Goal: Information Seeking & Learning: Check status

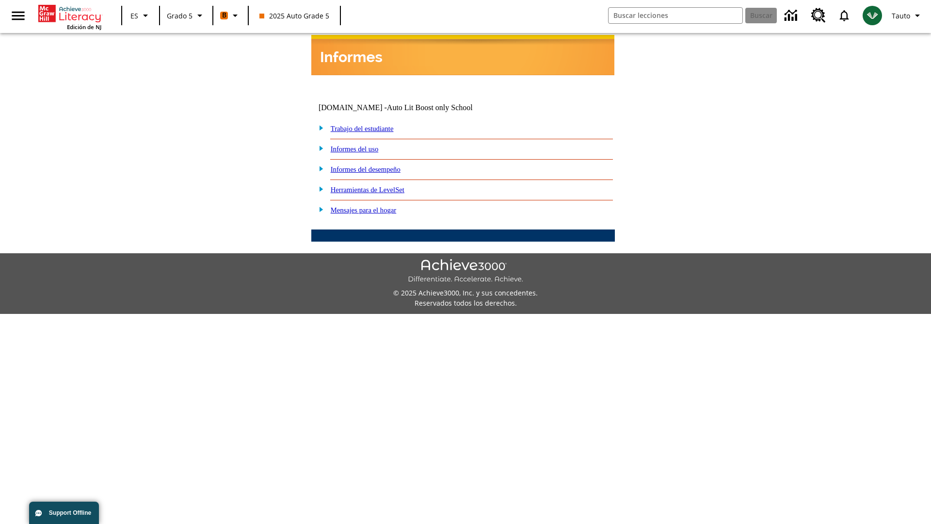
click at [378, 165] on link "Informes del desempeño" at bounding box center [366, 169] width 70 height 8
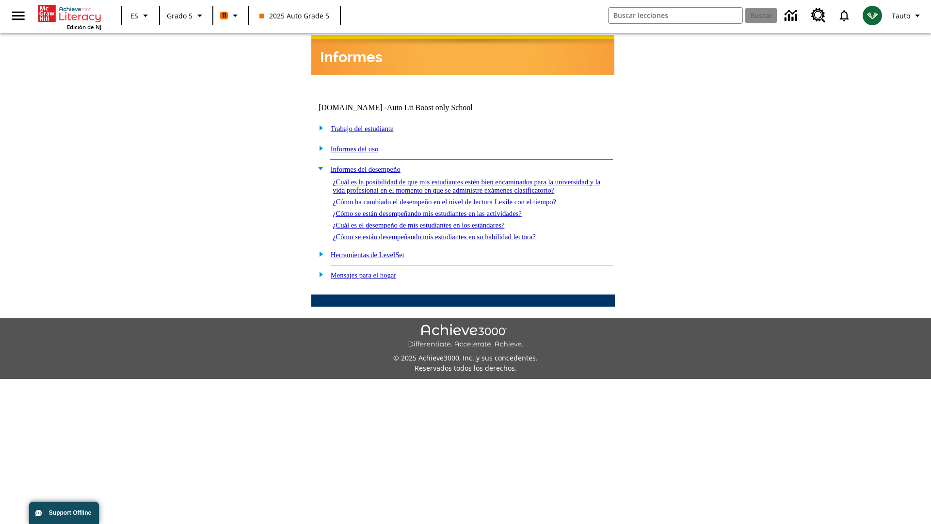
click at [452, 233] on link "¿Cómo se están desempeñando mis estudiantes en su habilidad lectora?" at bounding box center [434, 237] width 203 height 8
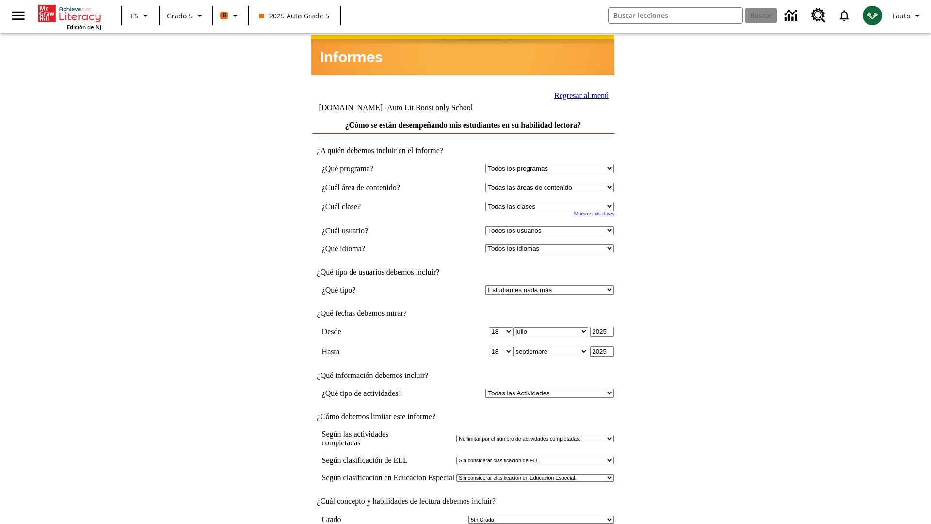
click at [552, 202] on select "Seleccionar una clase: Todas las clases 2025 Auto Grade 5 OL 2025 Auto Grade 6" at bounding box center [550, 206] width 129 height 9
select select "11133131"
click at [552, 226] on select "Todos los usuarios Cat, Sautoen Cat, Sautoes Cat, Sautoss Donotlogin, Sautoen T…" at bounding box center [550, 230] width 129 height 9
select select "21437107"
